Goal: Information Seeking & Learning: Find contact information

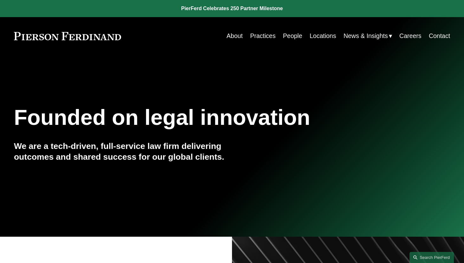
click at [295, 35] on link "People" at bounding box center [292, 36] width 19 height 12
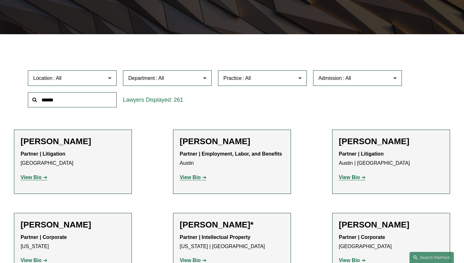
scroll to position [159, 0]
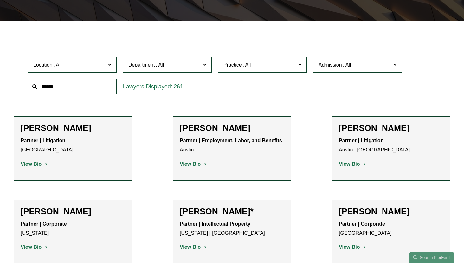
click at [297, 69] on label "Practice" at bounding box center [262, 65] width 89 height 16
click at [0, 0] on link "Bankruptcy, Financial Restructuring, and Reorganization" at bounding box center [0, 0] width 0 height 0
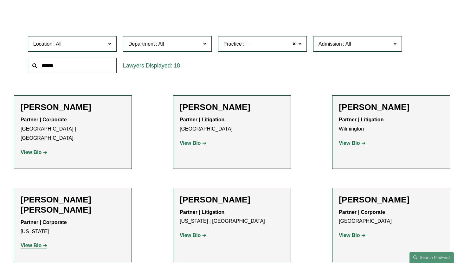
scroll to position [179, 0]
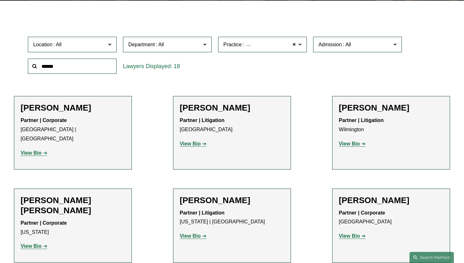
click at [304, 45] on label "Practice Bankruptcy, Financial Restructuring, and Reorganization" at bounding box center [262, 45] width 89 height 16
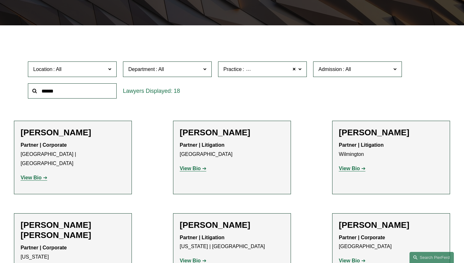
scroll to position [147, 0]
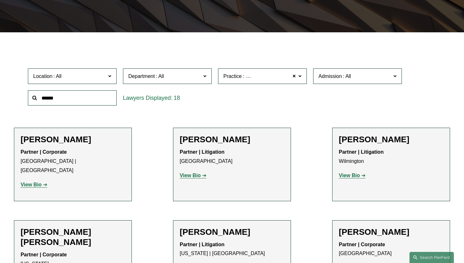
click at [0, 0] on link "All" at bounding box center [0, 0] width 0 height 0
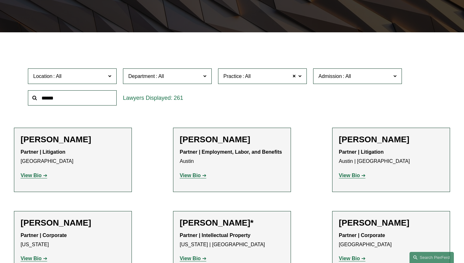
click at [99, 76] on span "Location" at bounding box center [69, 76] width 73 height 9
click at [0, 0] on link "[GEOGRAPHIC_DATA]" at bounding box center [0, 0] width 0 height 0
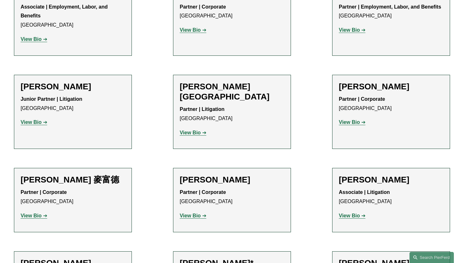
scroll to position [496, 0]
click at [196, 213] on strong "View Bio" at bounding box center [190, 215] width 21 height 5
click at [32, 213] on strong "View Bio" at bounding box center [31, 215] width 21 height 5
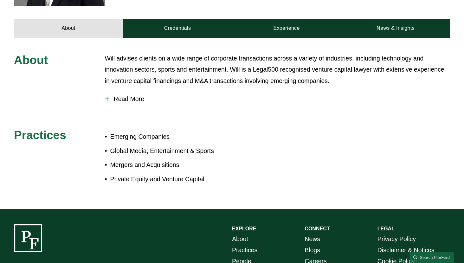
scroll to position [285, 0]
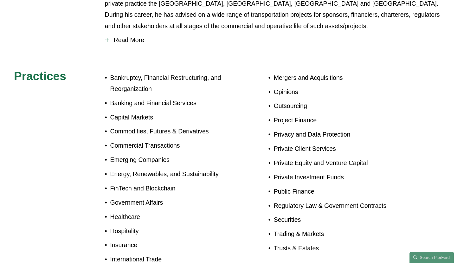
scroll to position [444, 0]
